Goal: Information Seeking & Learning: Learn about a topic

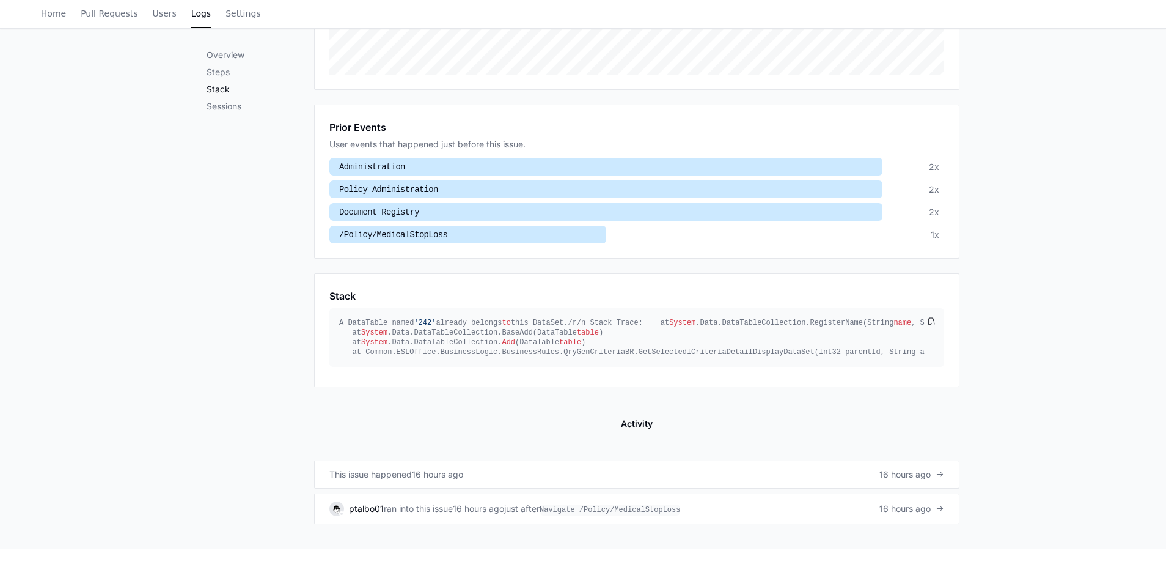
scroll to position [399, 0]
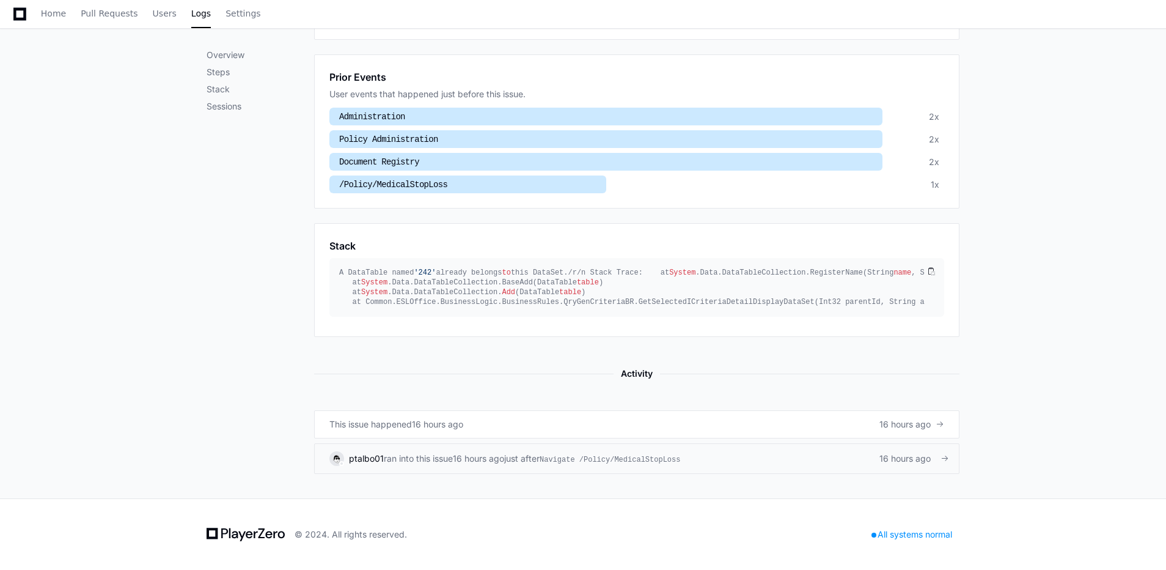
click at [489, 460] on div "16 hours ago" at bounding box center [478, 458] width 51 height 12
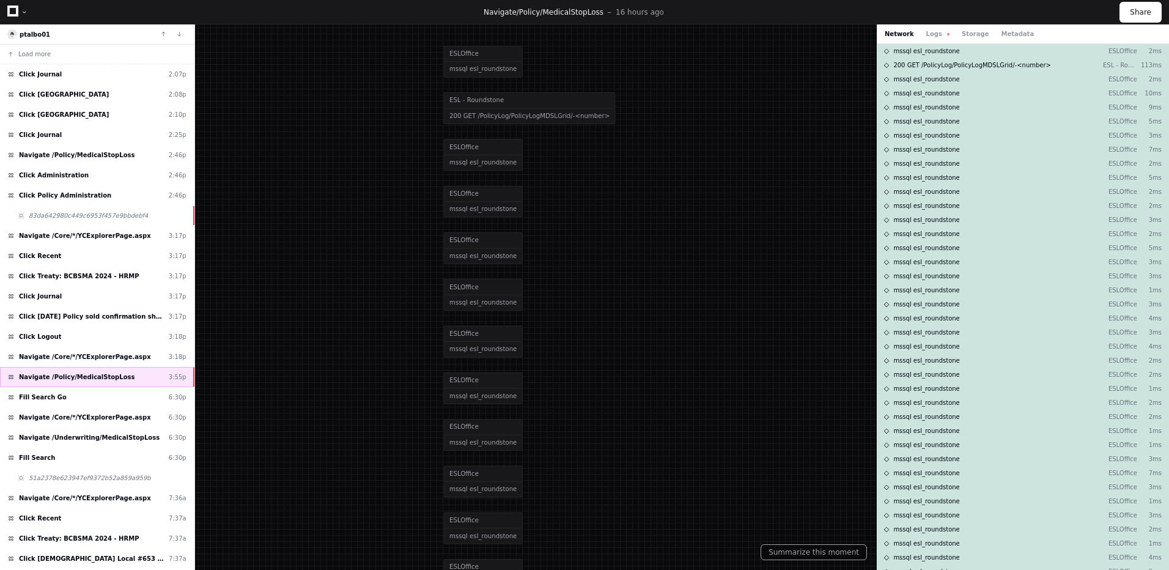
drag, startPoint x: 365, startPoint y: 356, endPoint x: 75, endPoint y: 378, distance: 291.1
click at [75, 378] on span "Navigate /Policy/MedicalStopLoss" at bounding box center [77, 376] width 116 height 9
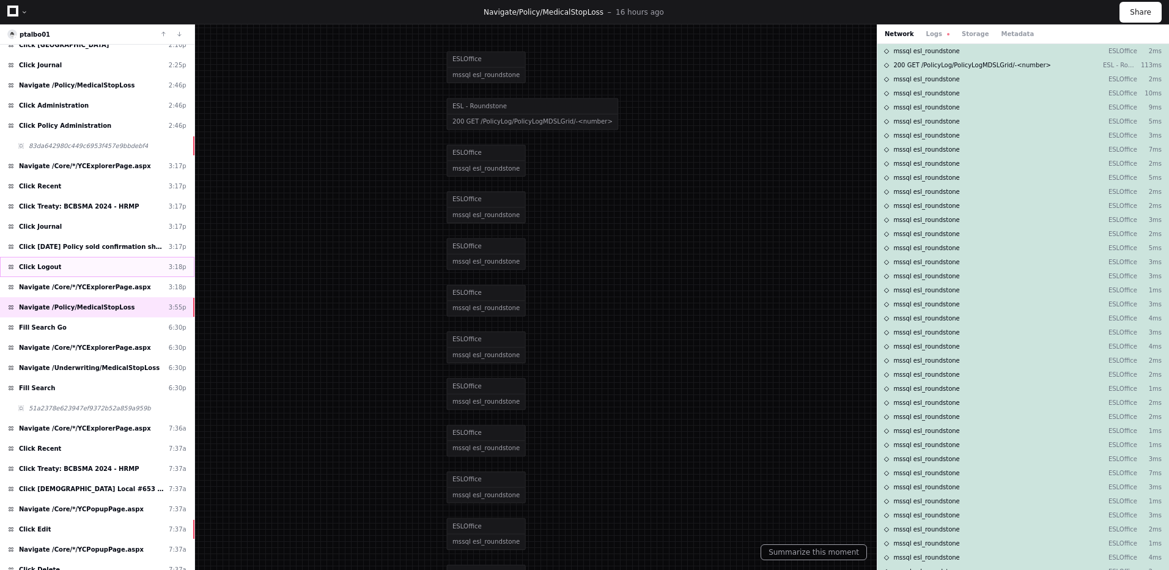
scroll to position [39, 0]
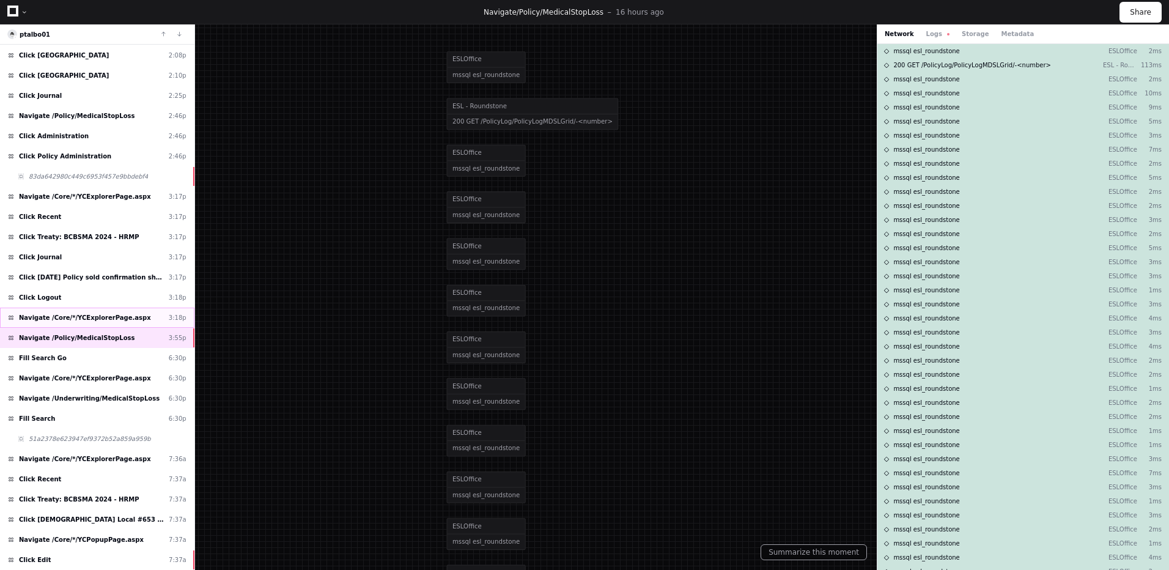
click at [91, 317] on span "Navigate /Core/*/YCExplorerPage.aspx" at bounding box center [85, 317] width 132 height 9
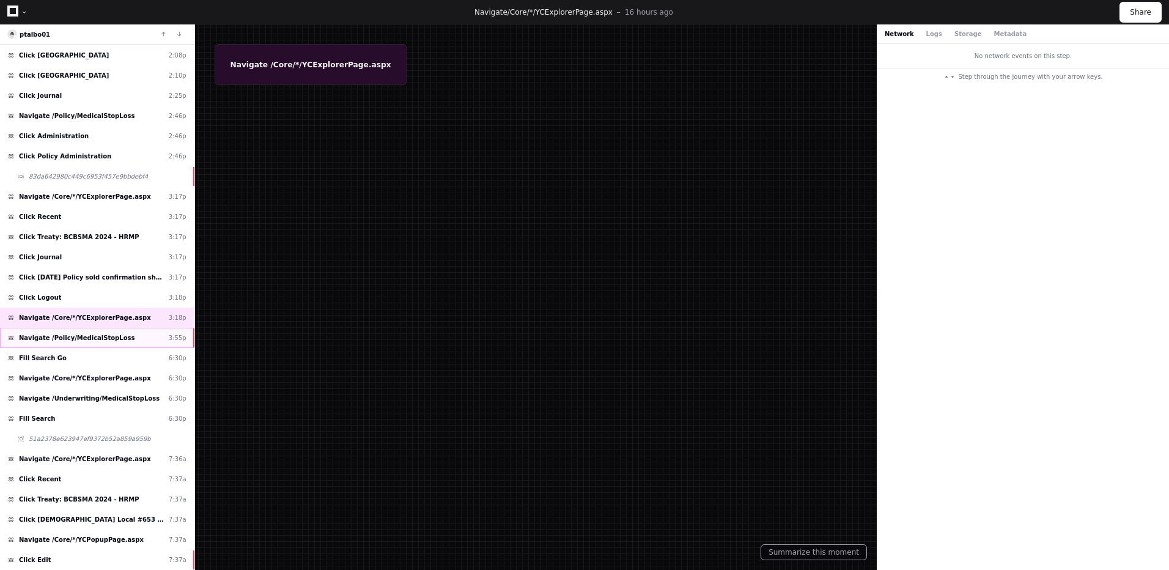
click at [106, 339] on span "Navigate /Policy/MedicalStopLoss" at bounding box center [77, 337] width 116 height 9
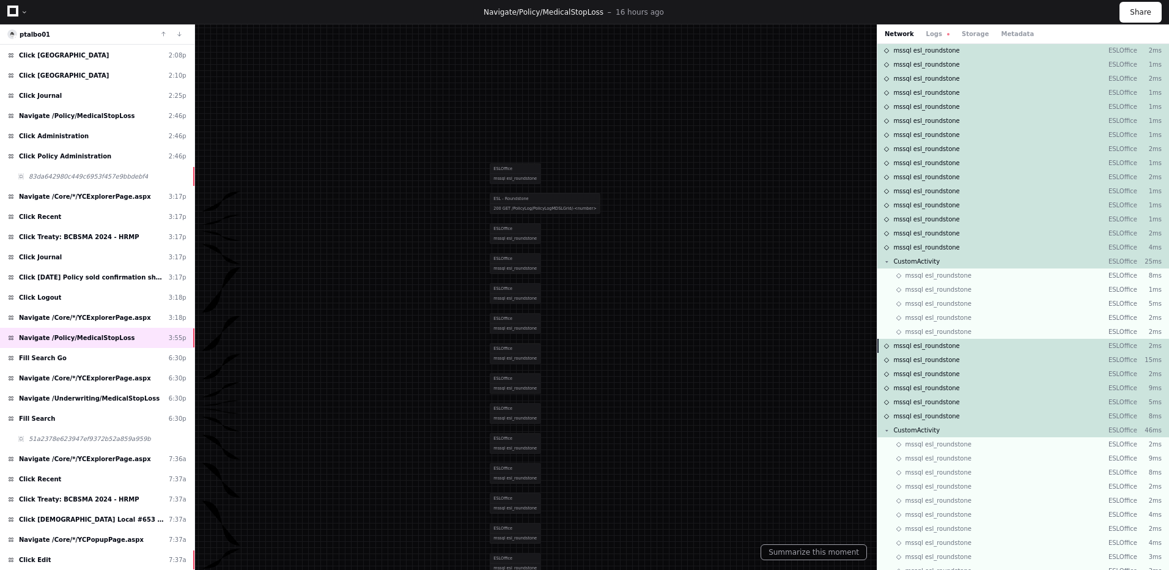
scroll to position [8337, 0]
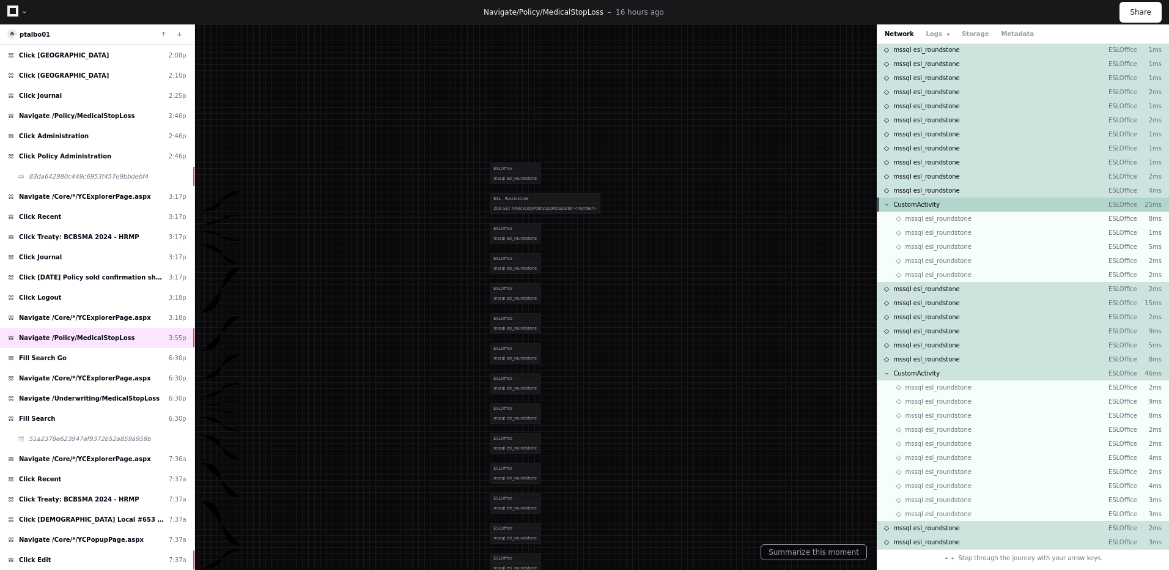
click at [936, 204] on div "CustomActivity ESLOffice 25ms" at bounding box center [1023, 204] width 292 height 14
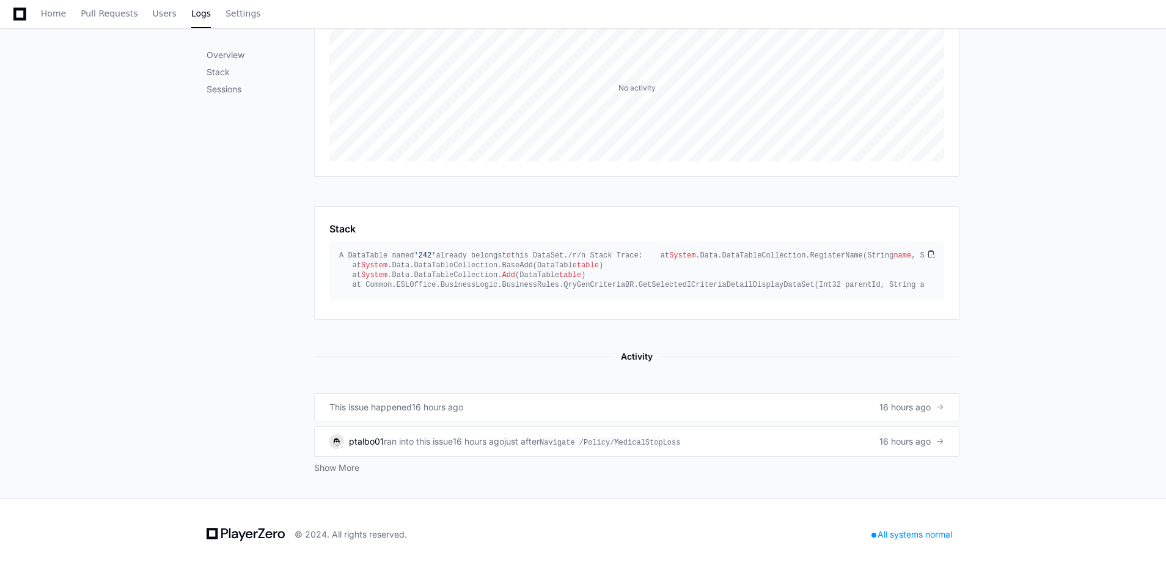
scroll to position [262, 0]
click at [339, 469] on button "Show More" at bounding box center [336, 467] width 45 height 12
click at [322, 461] on ul "This issue happened 16 hours ago 16 hours ago ptalbo01 ran into this issue 16 h…" at bounding box center [636, 433] width 645 height 81
click at [331, 466] on button "Show More" at bounding box center [336, 467] width 45 height 12
click at [440, 407] on div "16 hours ago" at bounding box center [437, 407] width 51 height 12
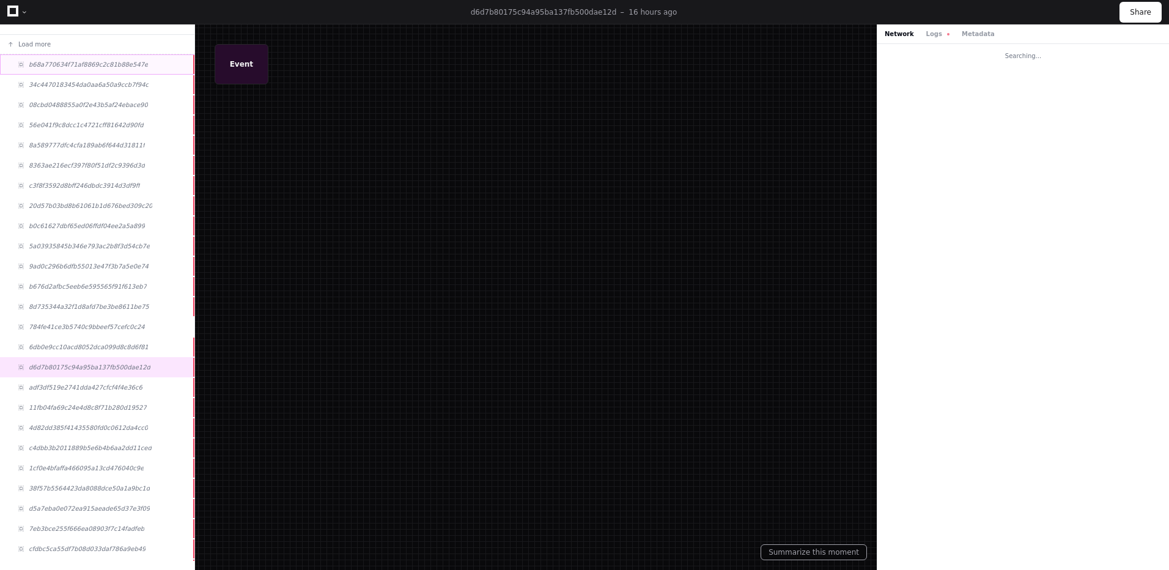
click at [84, 66] on span "b68a770634f71af8869c2c81b88e547e" at bounding box center [88, 64] width 119 height 9
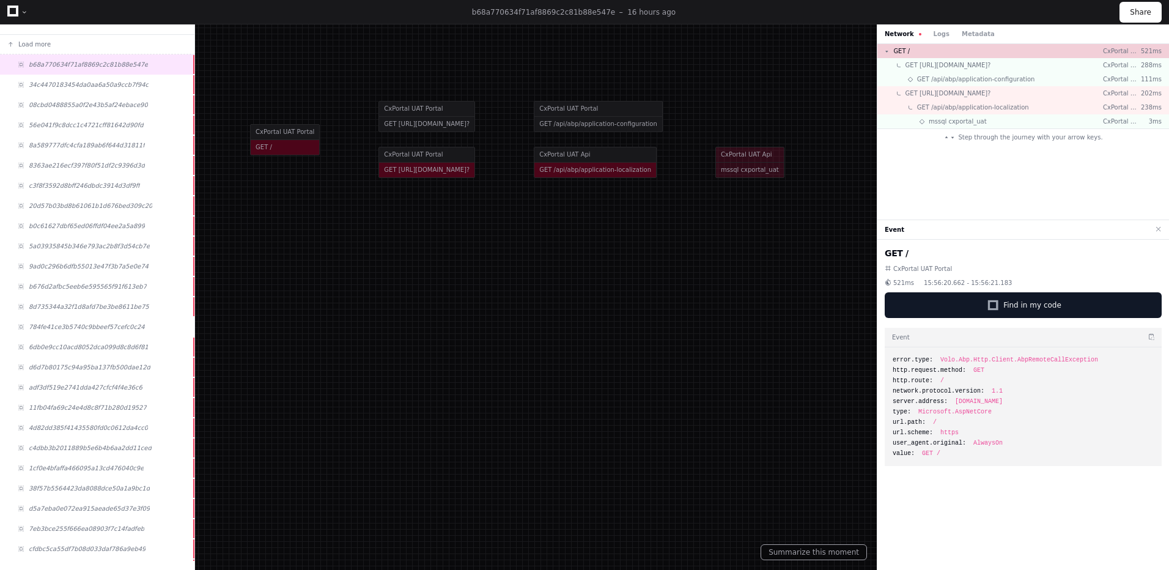
drag, startPoint x: 730, startPoint y: 216, endPoint x: 658, endPoint y: 266, distance: 88.0
click at [658, 266] on div at bounding box center [507, 335] width 1169 height 570
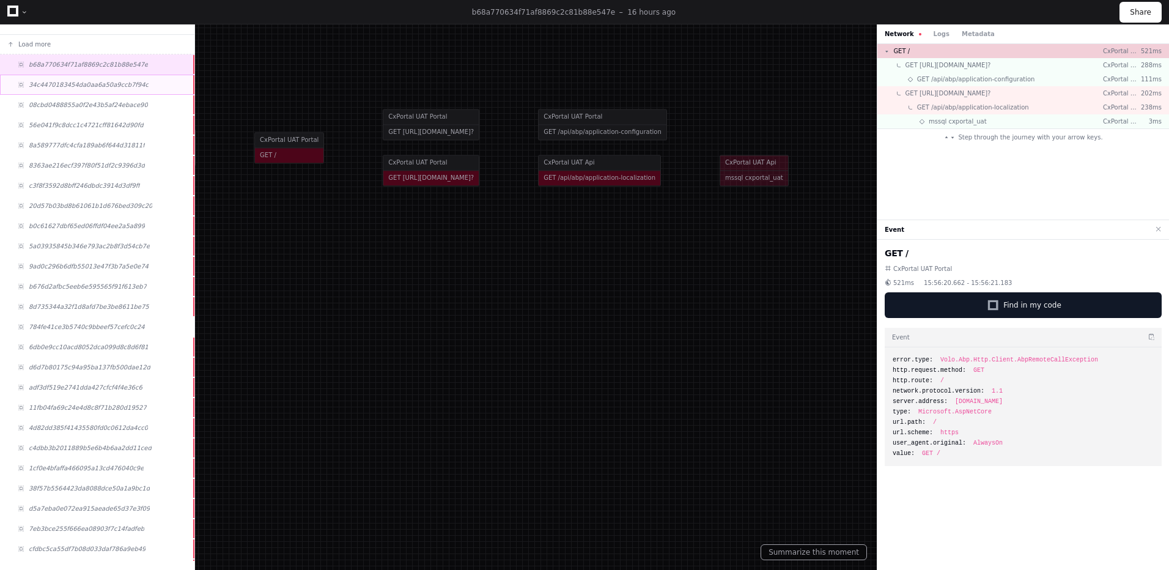
click at [67, 83] on span "34c4470183454da0aa6a50a9ccb7f94c" at bounding box center [89, 84] width 120 height 9
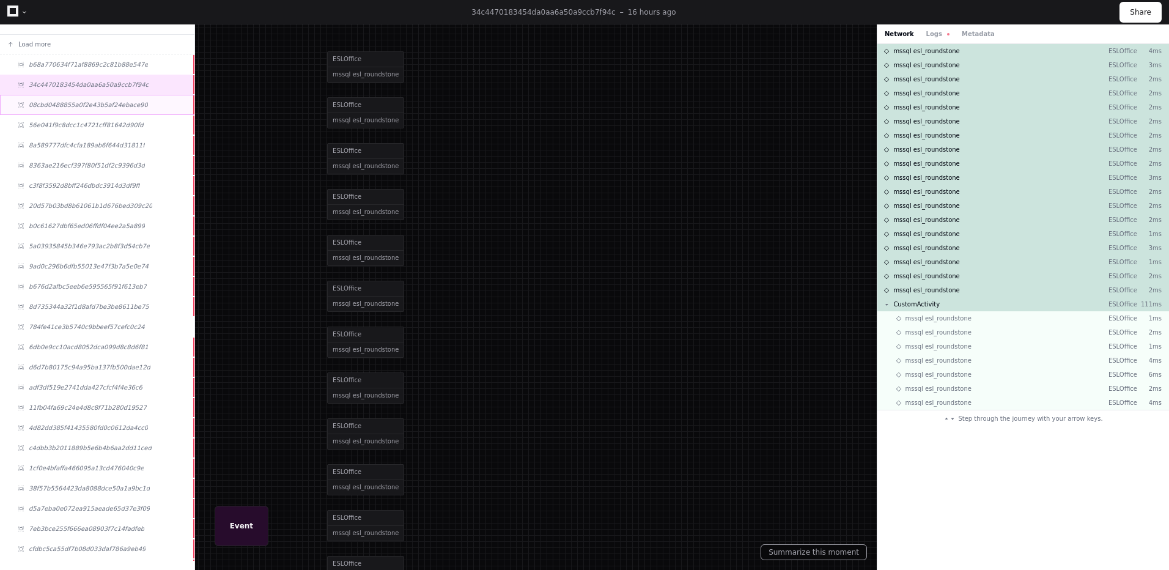
click at [60, 114] on div "08cbd0488855a0f2e43b5af24ebace90" at bounding box center [97, 105] width 194 height 20
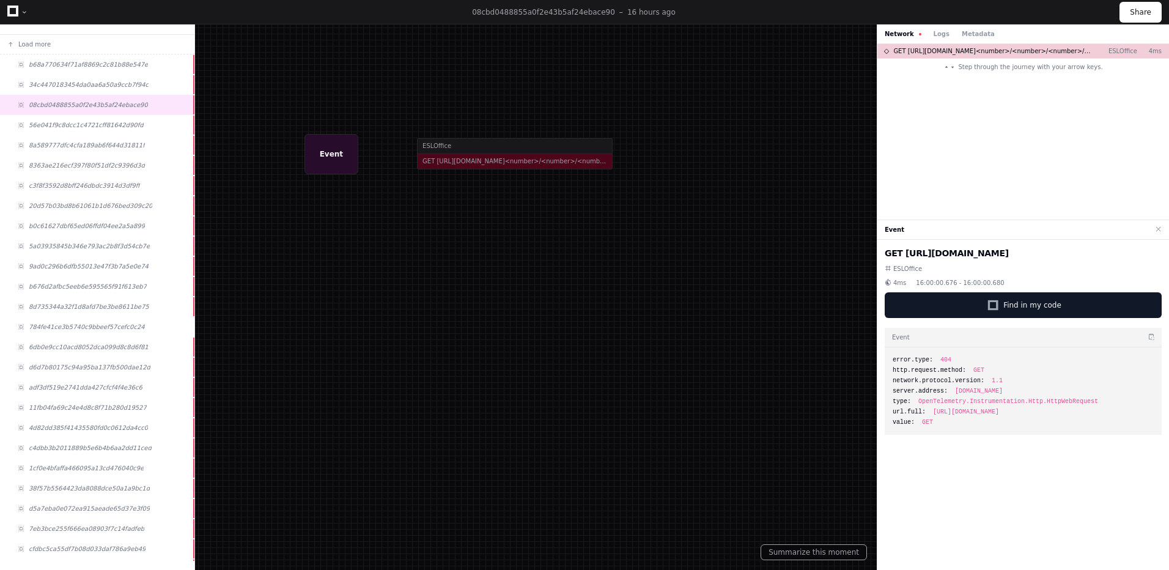
drag, startPoint x: 260, startPoint y: 140, endPoint x: 350, endPoint y: 227, distance: 124.9
click at [350, 227] on div at bounding box center [674, 372] width 1169 height 570
click at [79, 134] on div "56e041f9c8dcc1c4721cff81642d90fd" at bounding box center [97, 125] width 194 height 20
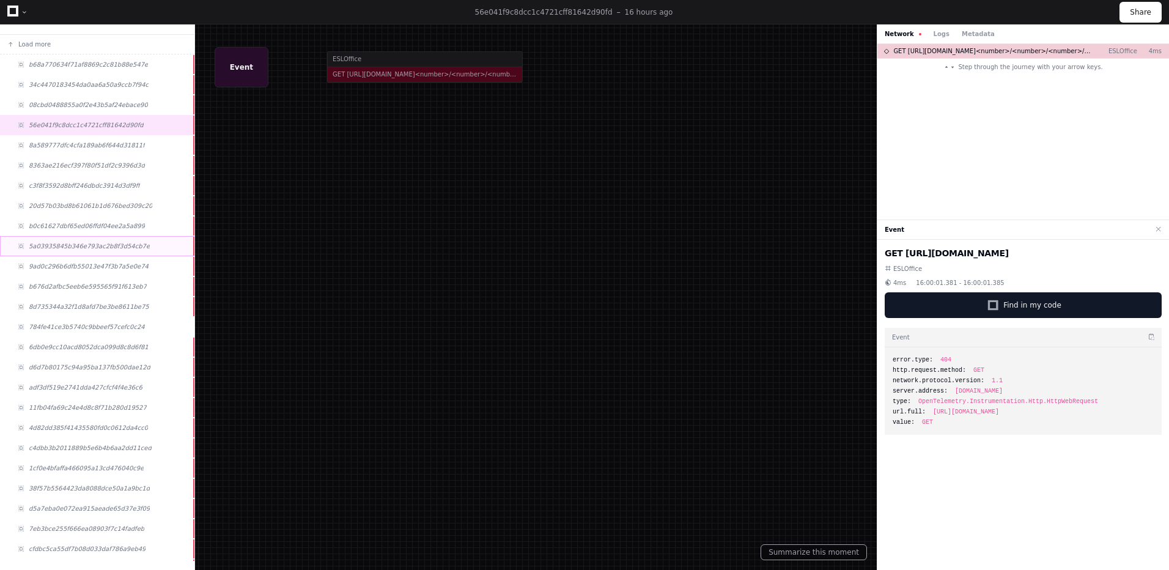
click at [84, 252] on div "5a03935845b346e793ac2b8f3d54cb7e" at bounding box center [97, 246] width 194 height 20
click at [83, 435] on div "4d82dd385f41435580fd0c0612da4cc0" at bounding box center [97, 427] width 194 height 20
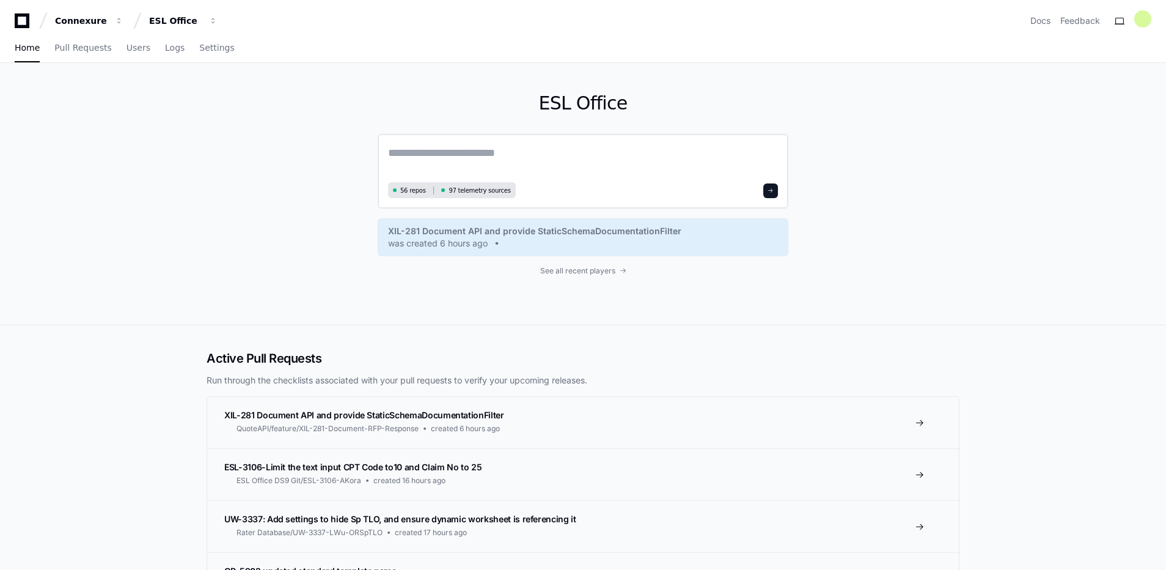
click at [477, 161] on textarea at bounding box center [583, 161] width 390 height 34
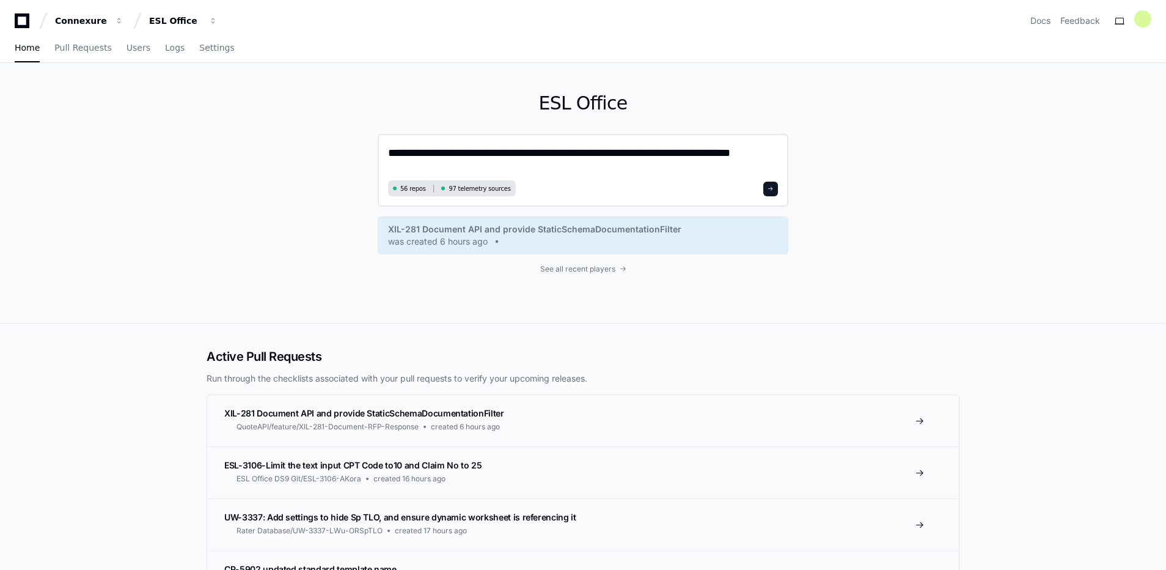
paste textarea "**********"
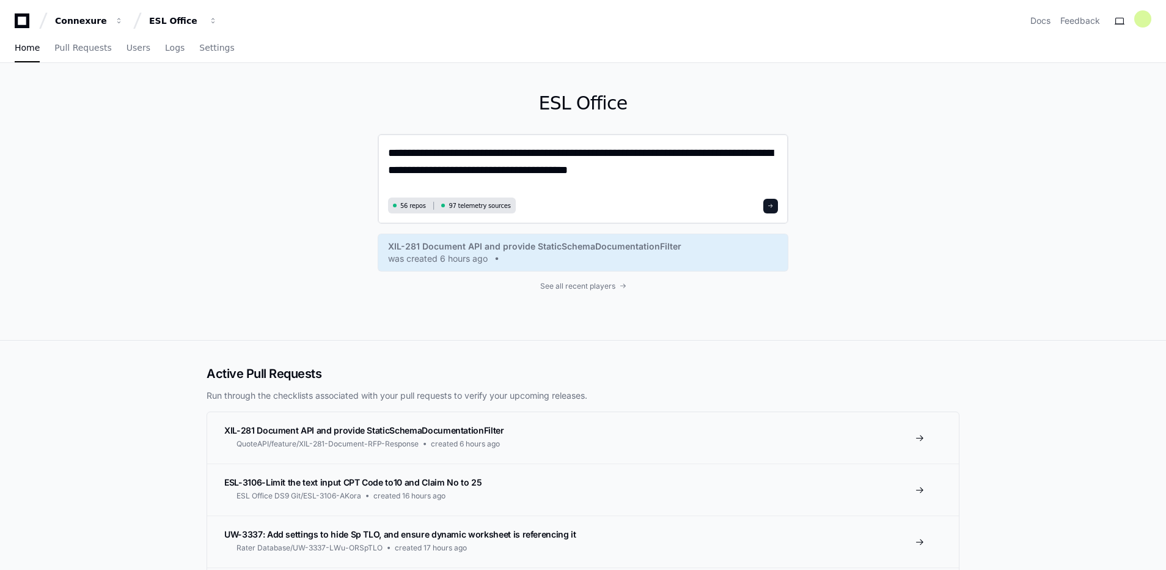
type textarea "**********"
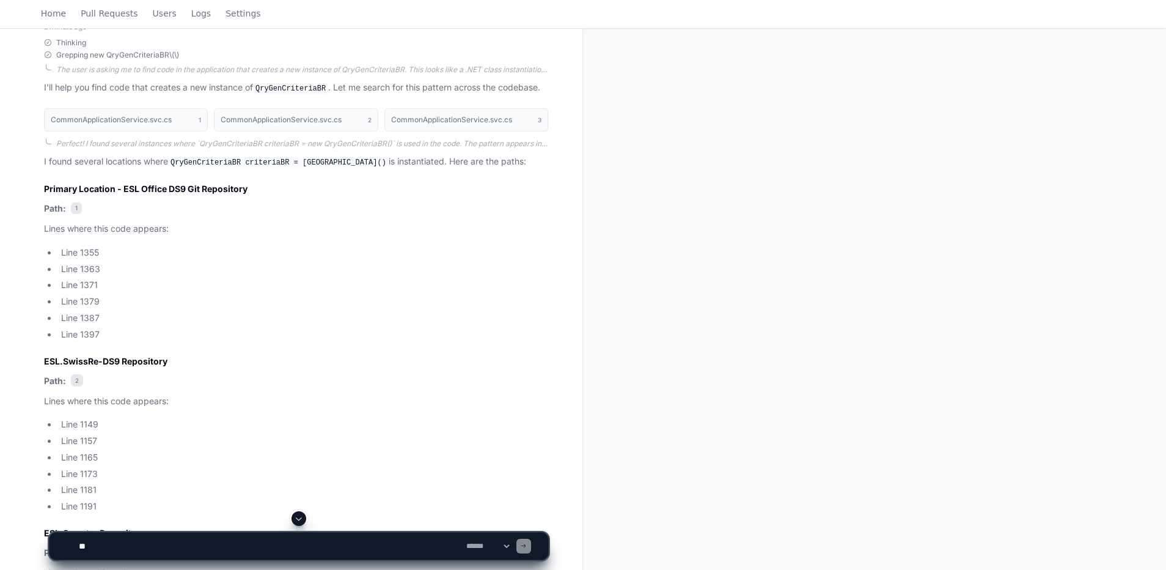
scroll to position [516, 0]
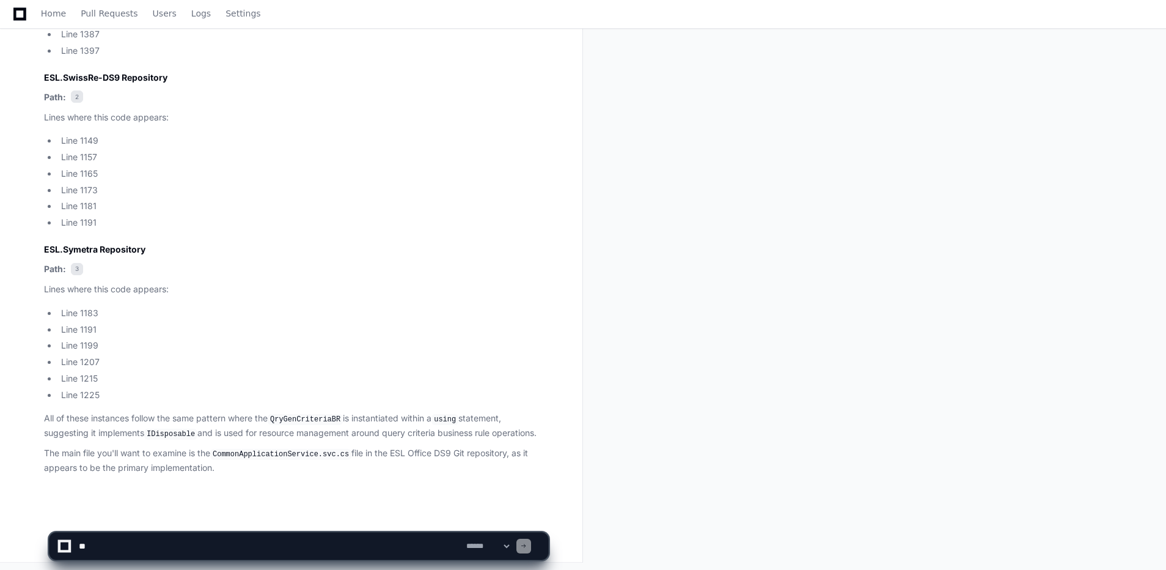
click at [279, 548] on textarea at bounding box center [269, 545] width 387 height 27
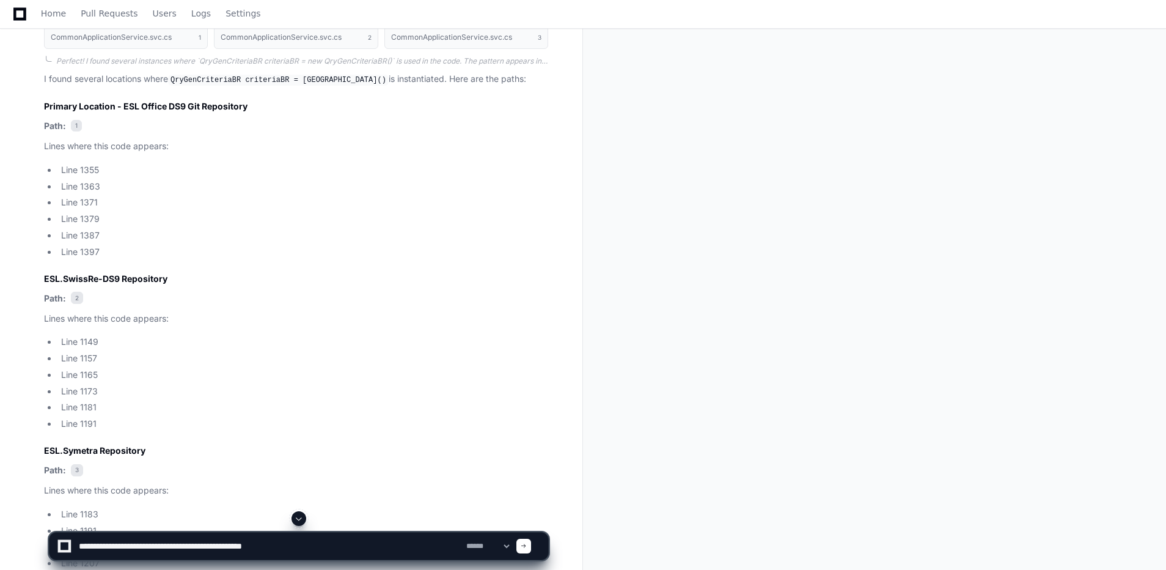
scroll to position [326, 0]
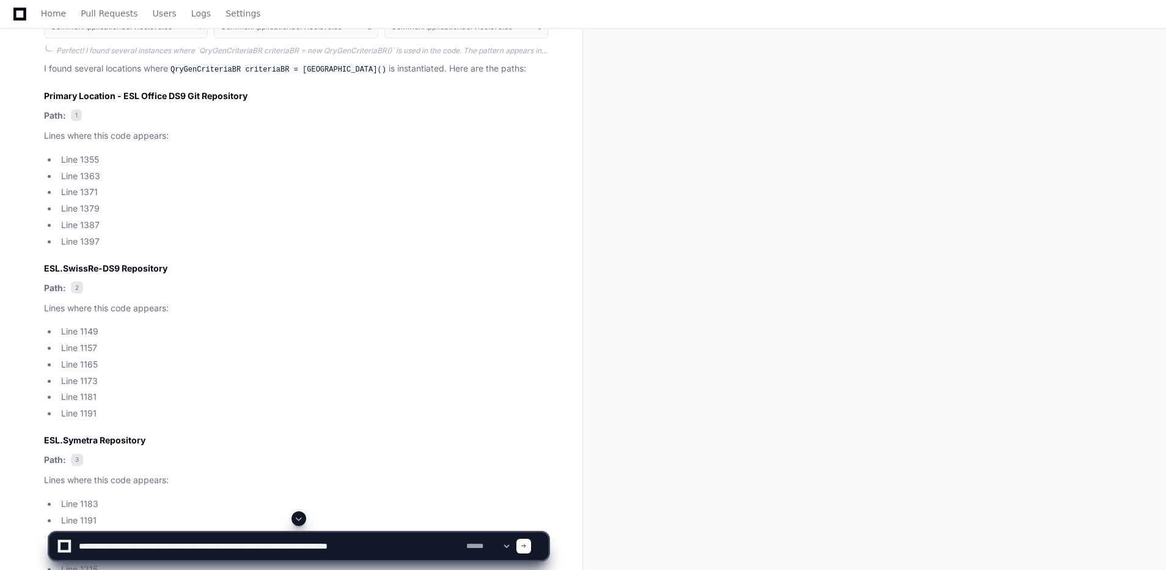
type textarea "**********"
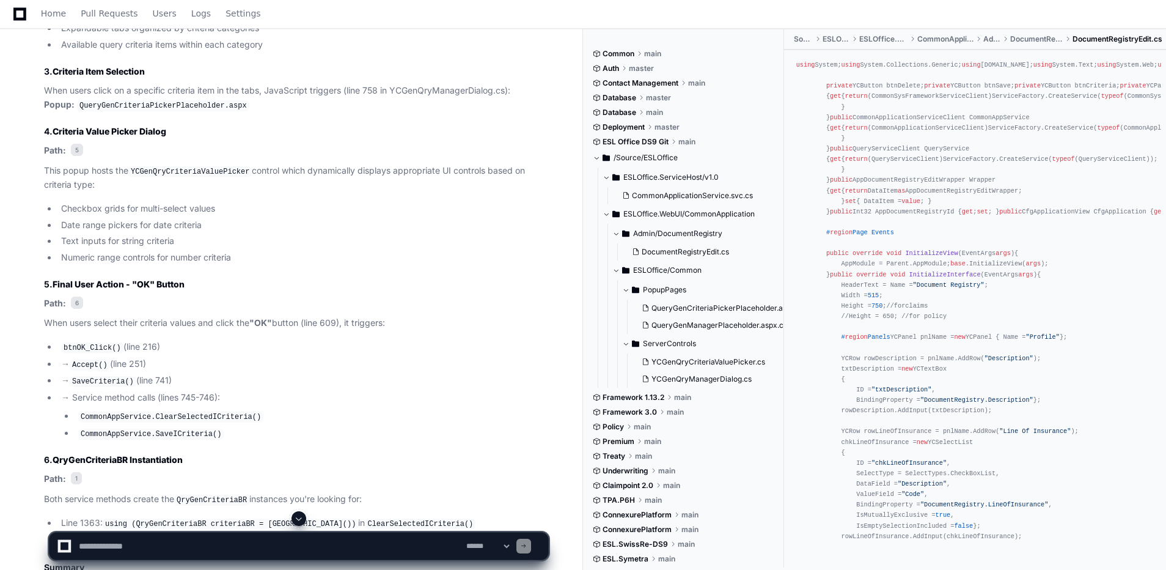
scroll to position [2440, 0]
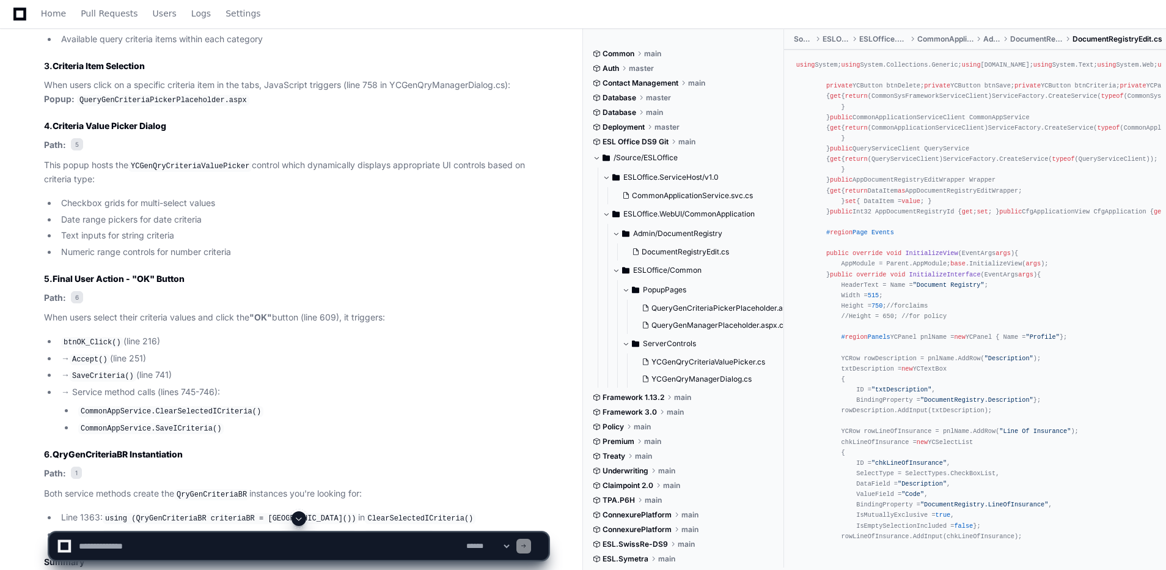
click at [302, 351] on li "→ Accept() (line 251)" at bounding box center [302, 358] width 491 height 15
click at [316, 351] on li "→ Accept() (line 251)" at bounding box center [302, 358] width 491 height 15
click at [293, 351] on li "→ Accept() (line 251)" at bounding box center [302, 358] width 491 height 15
click at [301, 351] on li "→ Accept() (line 251)" at bounding box center [302, 358] width 491 height 15
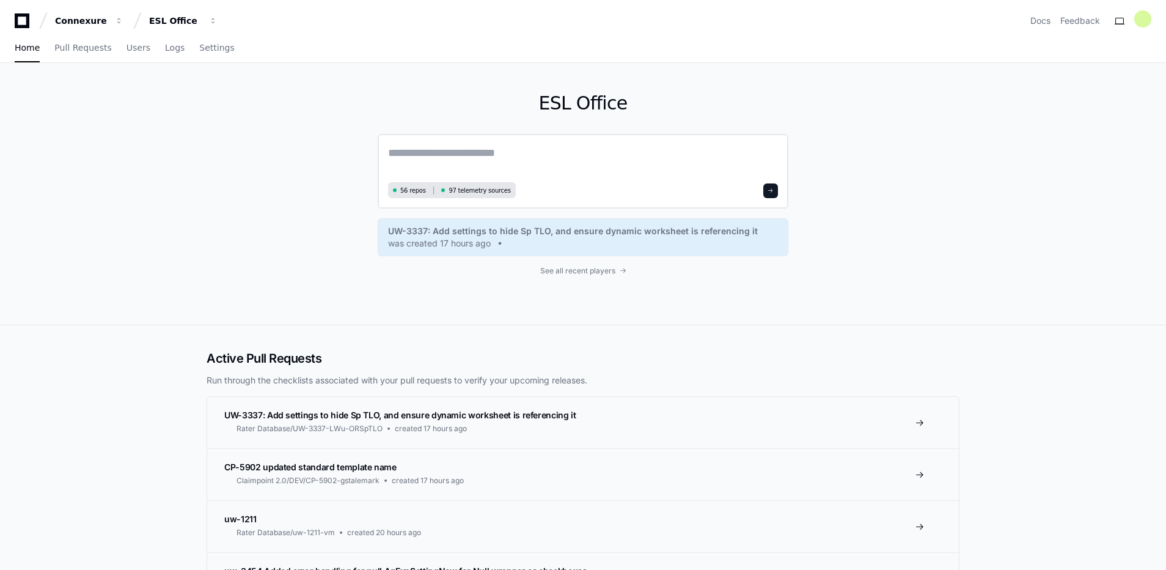
click at [554, 158] on textarea at bounding box center [583, 161] width 390 height 34
paste textarea "**********"
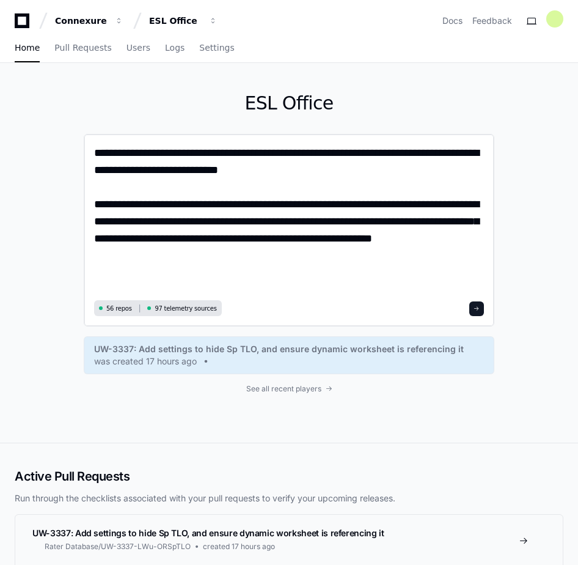
click at [259, 152] on textarea "**********" at bounding box center [289, 220] width 390 height 152
paste textarea "**********"
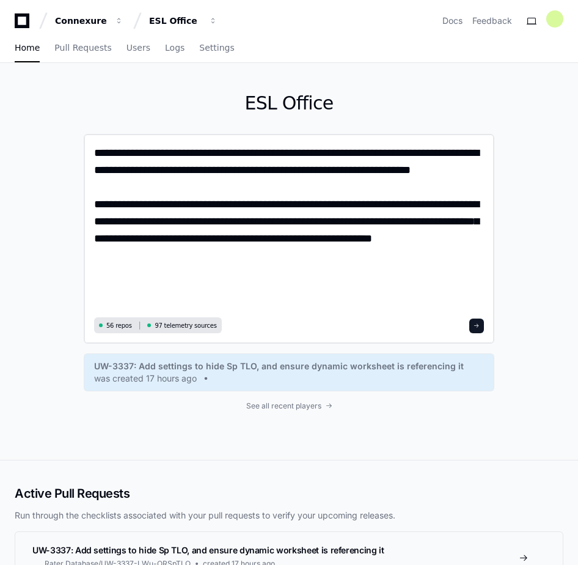
type textarea "**********"
click at [327, 183] on textarea "**********" at bounding box center [289, 228] width 390 height 169
click at [304, 187] on textarea "**********" at bounding box center [289, 228] width 390 height 169
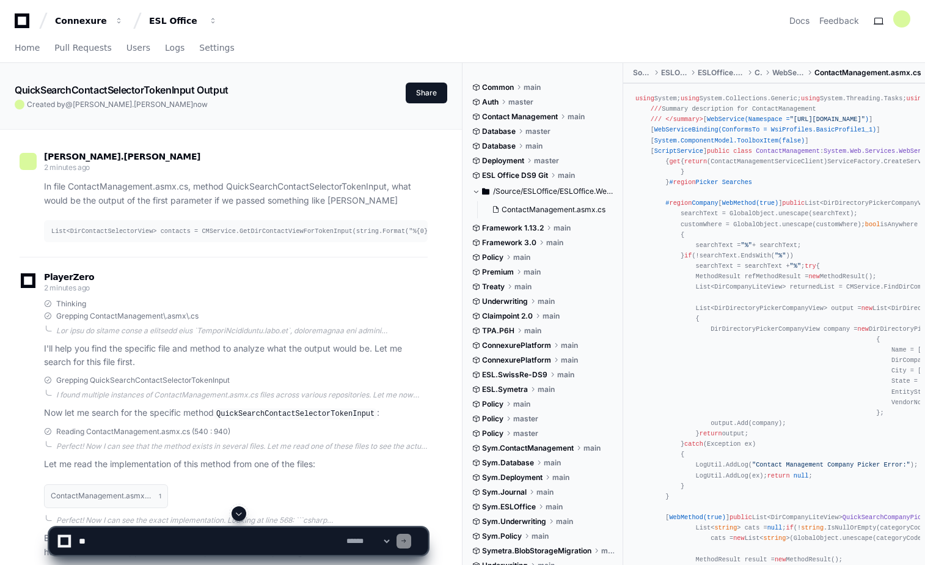
click at [566, 28] on div "Connexure ESL Office Docs Feedback" at bounding box center [463, 21] width 896 height 22
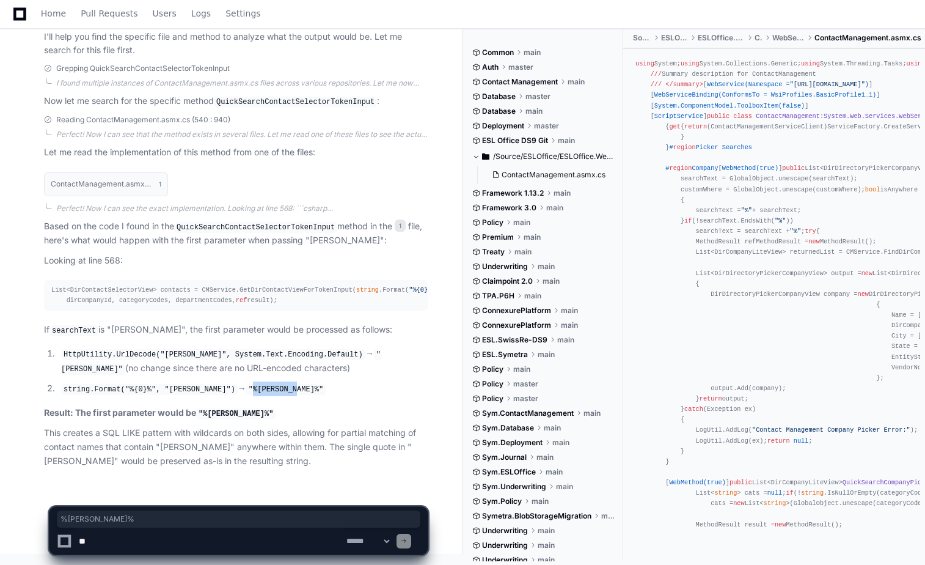
drag, startPoint x: 222, startPoint y: 389, endPoint x: 264, endPoint y: 391, distance: 41.6
click at [264, 391] on code ""%O'Conner%"" at bounding box center [285, 389] width 79 height 11
copy code "%O'Conner%"
click at [248, 266] on article "Based on the code I found in the QuickSearchContactSelectorTokenInput method in…" at bounding box center [236, 343] width 384 height 249
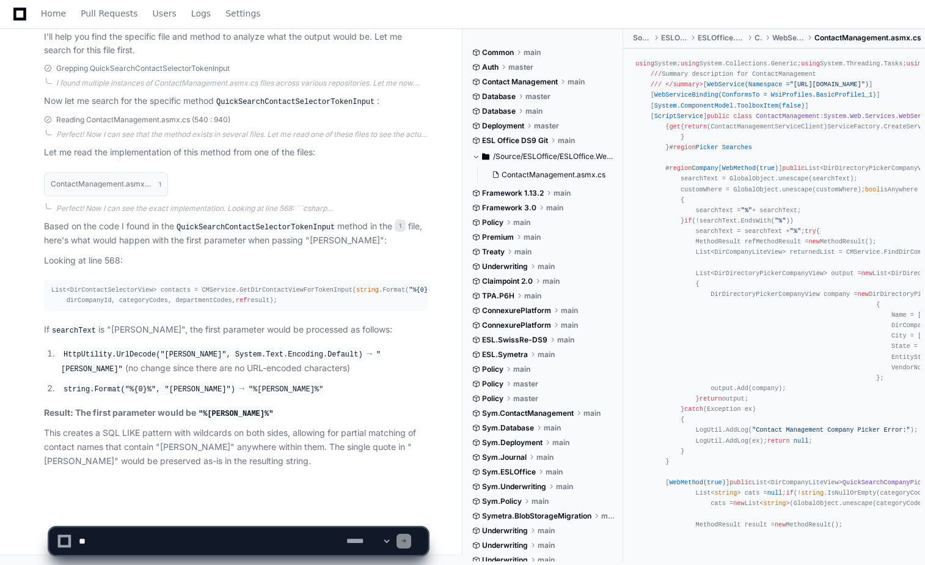
click at [232, 258] on p "Looking at line 568:" at bounding box center [236, 261] width 384 height 14
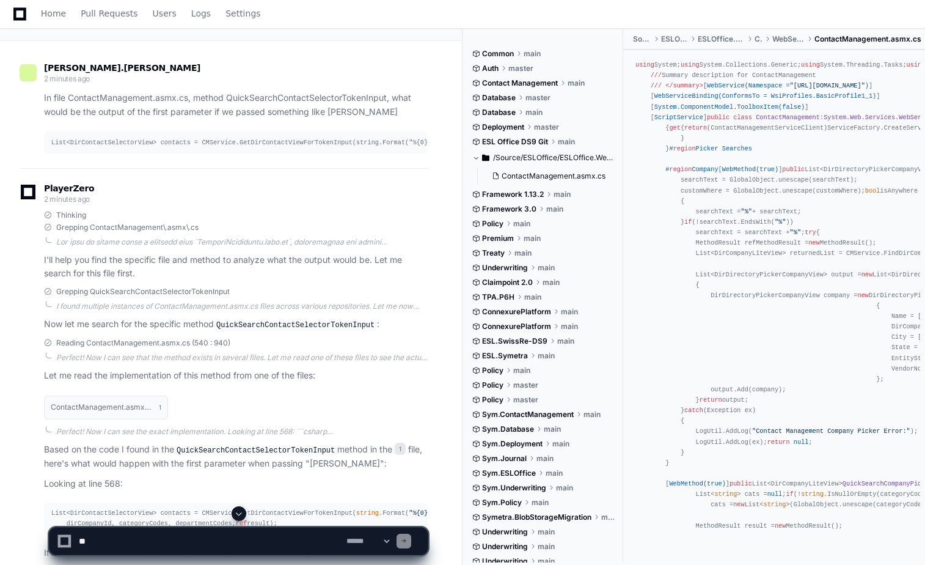
scroll to position [88, 0]
click at [233, 193] on div "PlayerZero 2 minutes ago" at bounding box center [224, 195] width 408 height 21
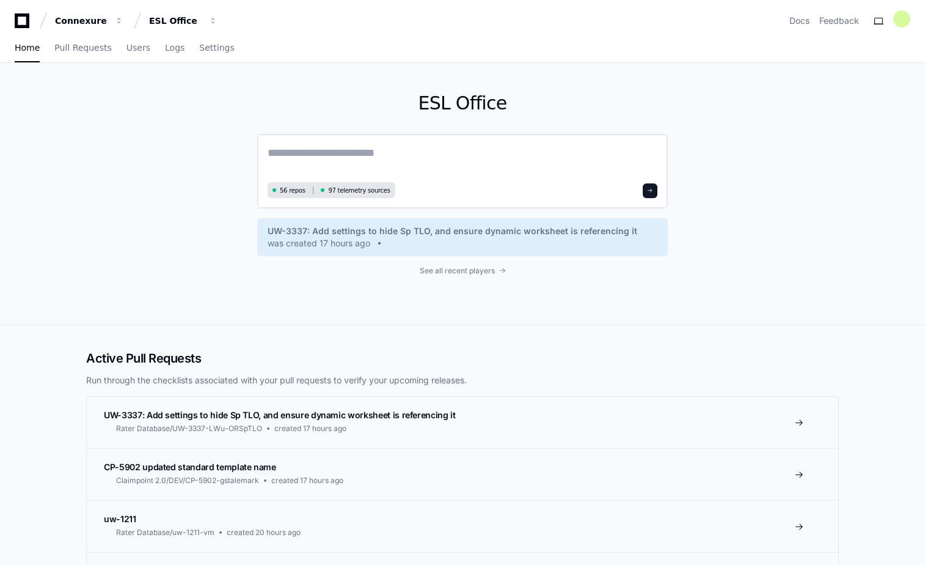
click at [418, 162] on textarea at bounding box center [463, 161] width 390 height 34
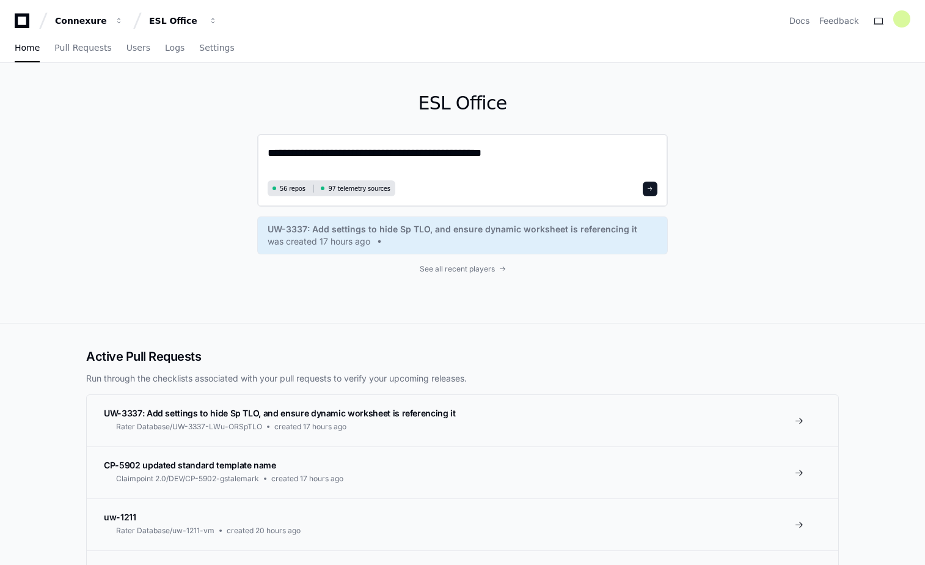
click at [518, 153] on textarea "**********" at bounding box center [463, 160] width 390 height 32
paste textarea "**********"
type textarea "**********"
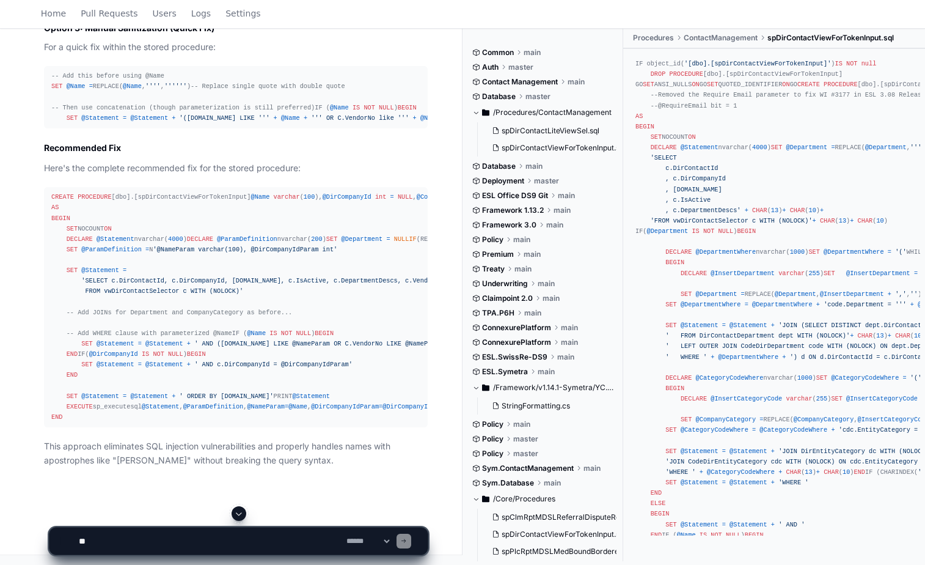
scroll to position [1452, 0]
click at [207, 197] on div "CREATE PROCEDURE [dbo].[spDirContactViewForTokenInput] @Name varchar ( 100 ), @…" at bounding box center [235, 307] width 369 height 230
click at [189, 194] on div "CREATE PROCEDURE [dbo].[spDirContactViewForTokenInput] @Name varchar ( 100 ), @…" at bounding box center [235, 307] width 369 height 230
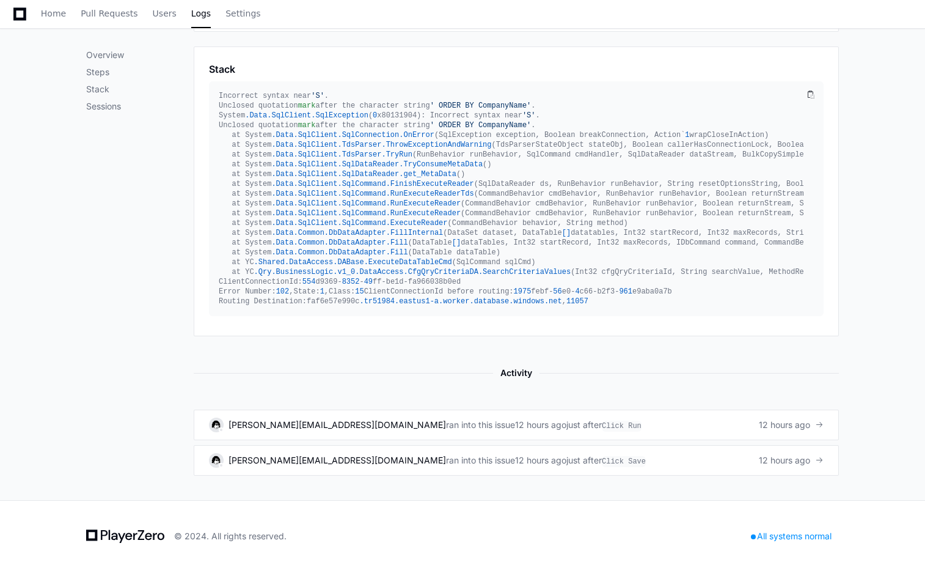
scroll to position [617, 0]
click at [446, 430] on span "ran into this issue" at bounding box center [480, 423] width 69 height 12
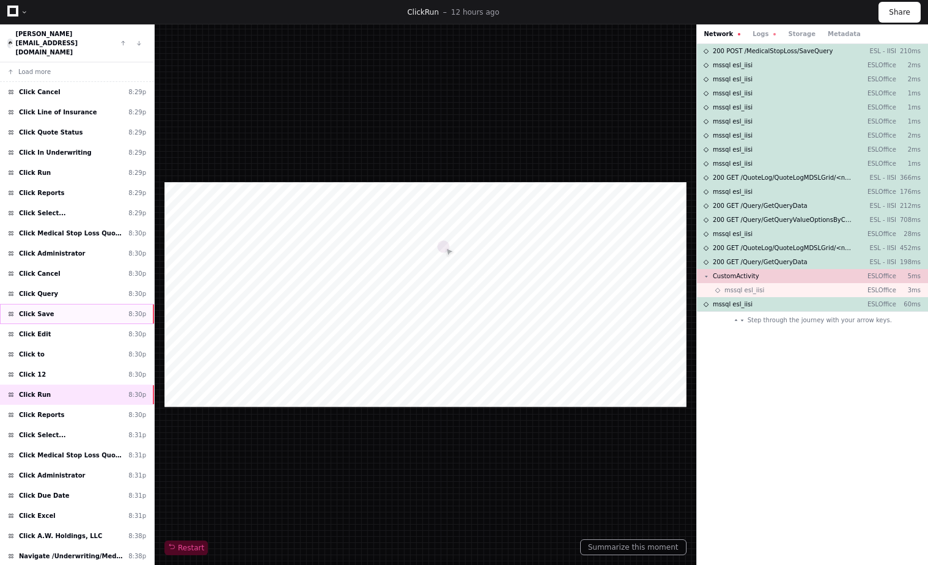
click at [52, 304] on div "Click Save 8:30p" at bounding box center [77, 314] width 154 height 20
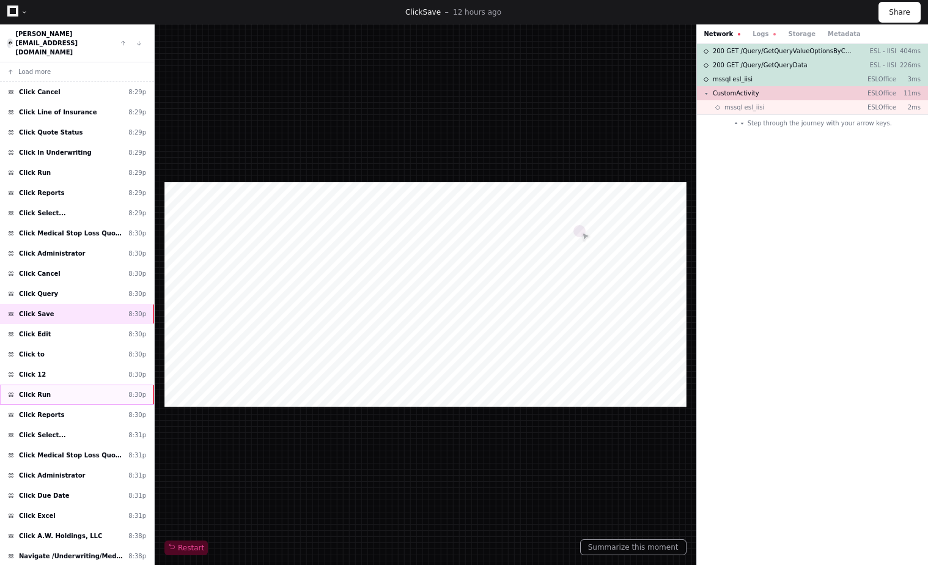
click at [60, 384] on div "Click Run 8:30p" at bounding box center [77, 394] width 154 height 20
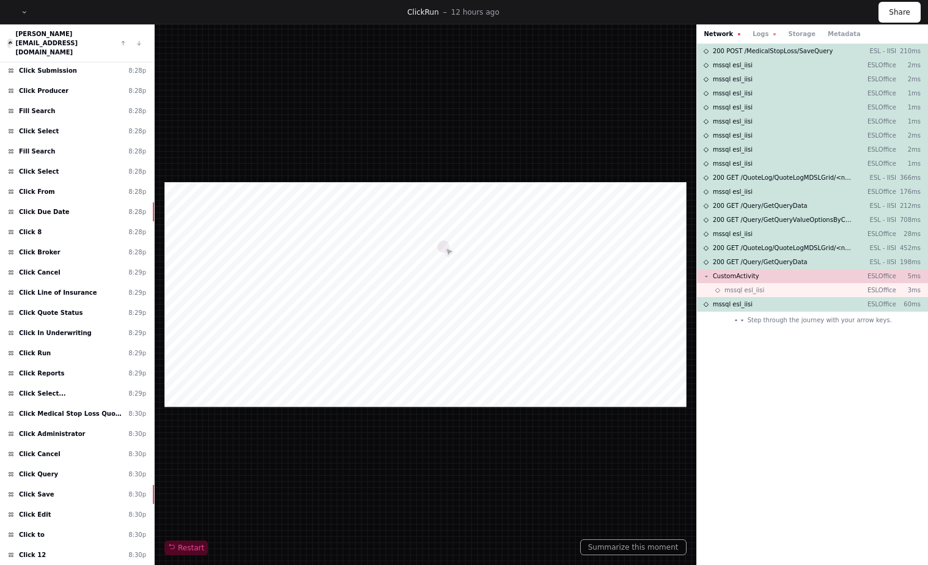
scroll to position [124, 0]
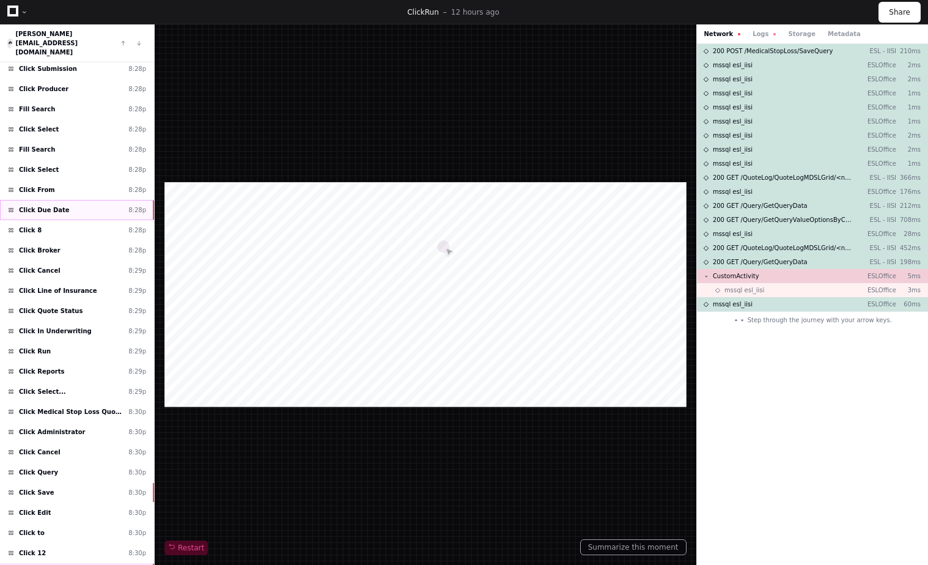
click at [67, 200] on div "Click Due Date 8:28p" at bounding box center [77, 210] width 154 height 20
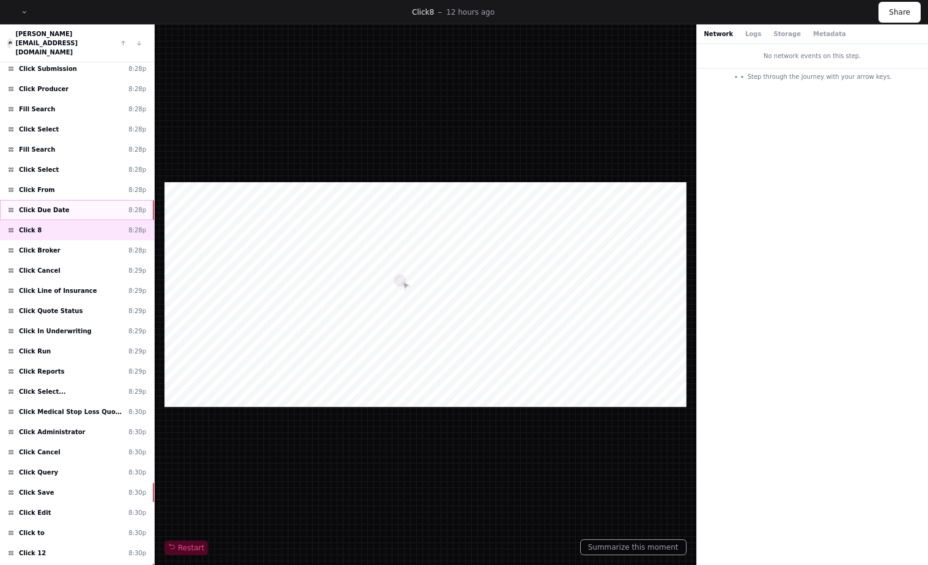
scroll to position [149, 0]
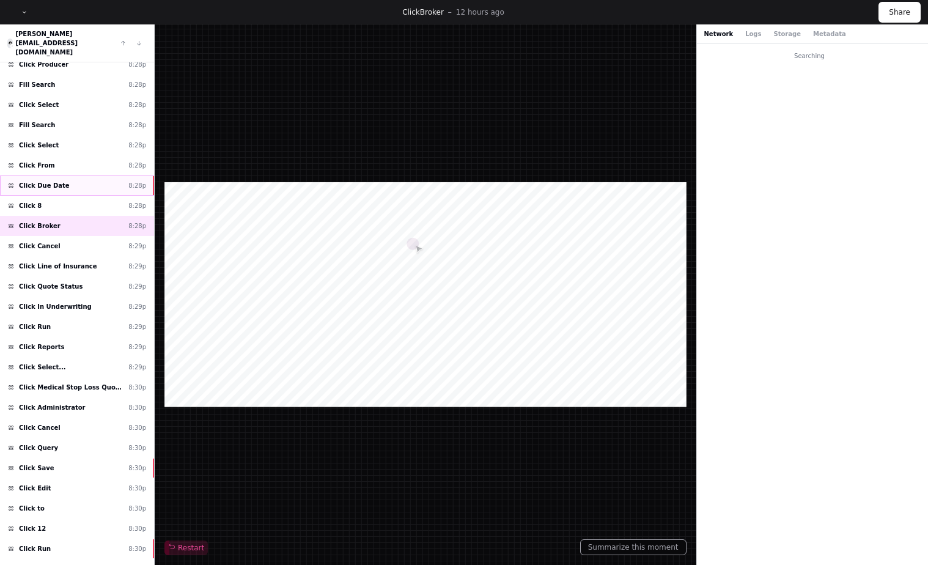
scroll to position [173, 0]
